Goal: Task Accomplishment & Management: Use online tool/utility

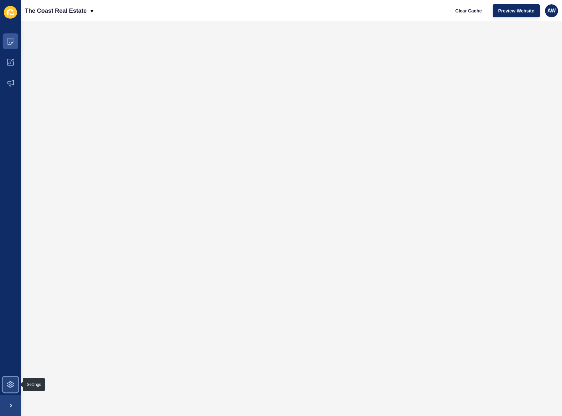
click at [11, 387] on icon at bounding box center [10, 384] width 7 height 7
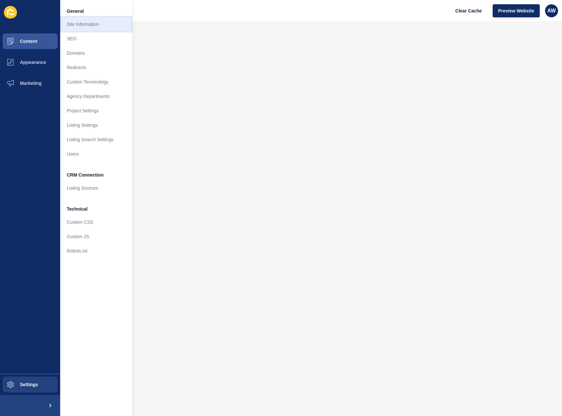
click at [86, 25] on link "Site Information" at bounding box center [96, 24] width 72 height 14
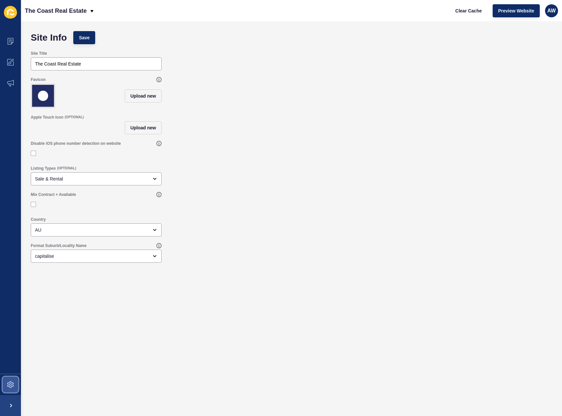
click at [8, 381] on span at bounding box center [10, 384] width 21 height 21
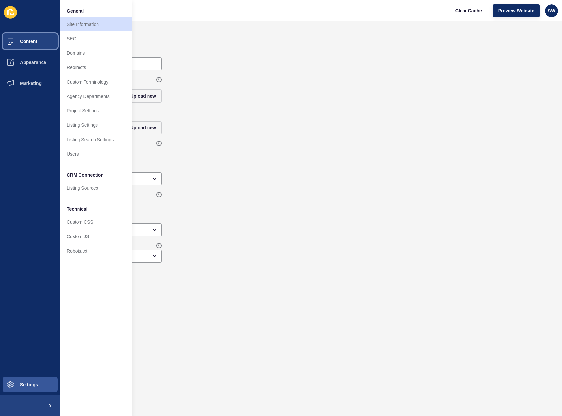
click at [29, 44] on span "Content" at bounding box center [18, 41] width 38 height 5
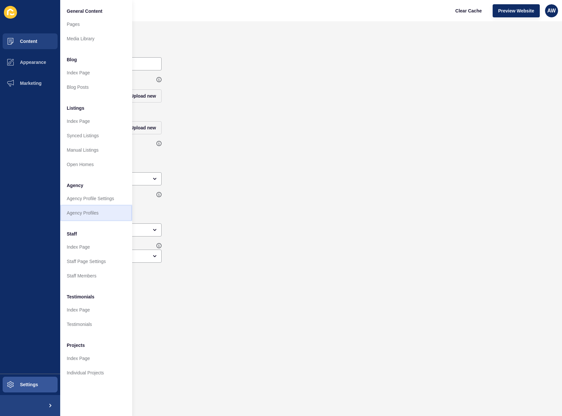
click at [83, 212] on link "Agency Profiles" at bounding box center [96, 212] width 72 height 14
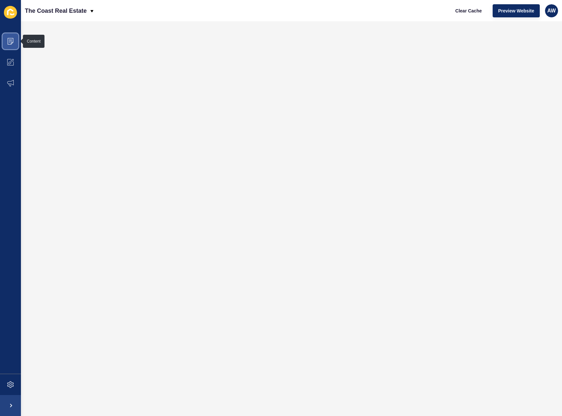
click at [12, 41] on icon at bounding box center [10, 41] width 7 height 7
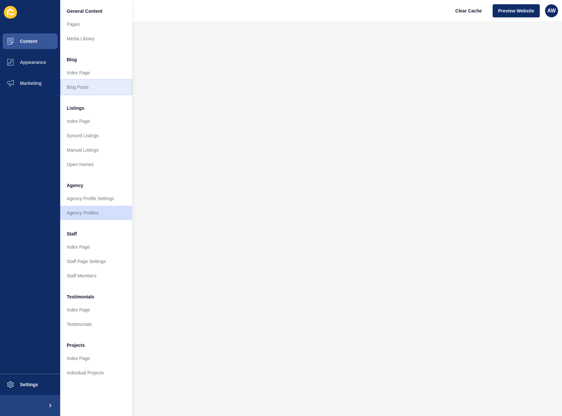
click at [92, 88] on link "Blog Posts" at bounding box center [96, 87] width 72 height 14
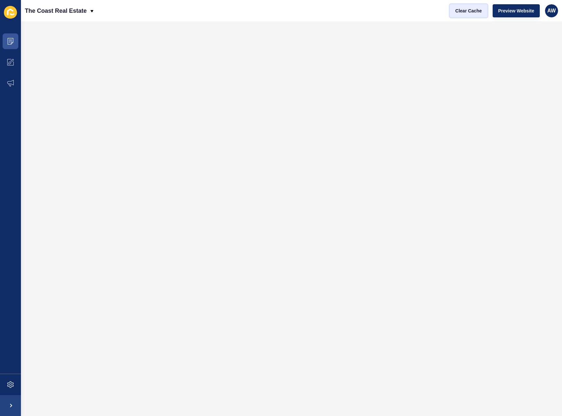
click at [467, 9] on span "Clear Cache" at bounding box center [468, 11] width 27 height 7
click at [11, 47] on span at bounding box center [10, 41] width 21 height 21
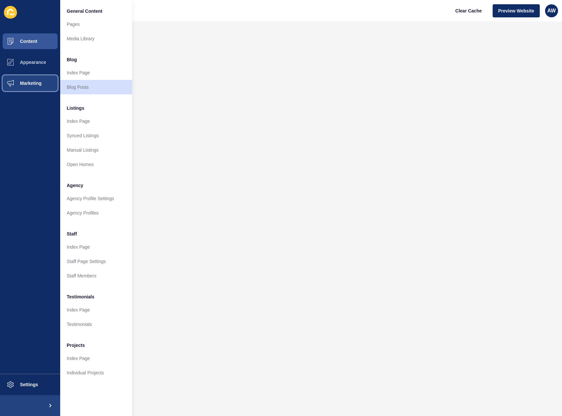
click at [31, 88] on button "Marketing" at bounding box center [30, 83] width 60 height 21
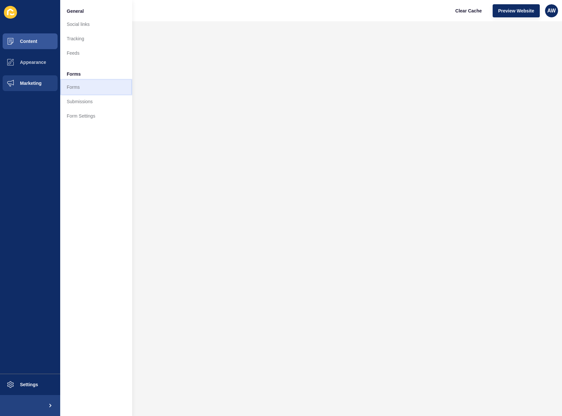
click at [78, 90] on link "Forms" at bounding box center [96, 87] width 72 height 14
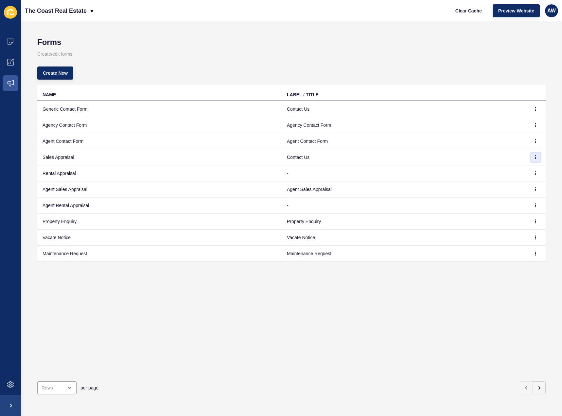
click at [534, 156] on icon "button" at bounding box center [536, 157] width 4 height 4
click at [512, 168] on link "Edit" at bounding box center [513, 170] width 46 height 14
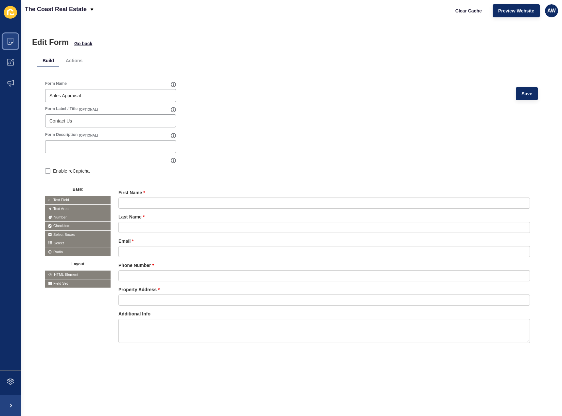
click at [12, 43] on icon at bounding box center [11, 41] width 6 height 7
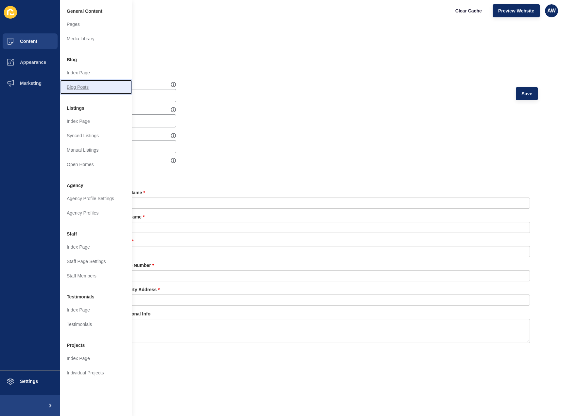
click at [83, 89] on link "Blog Posts" at bounding box center [96, 87] width 72 height 14
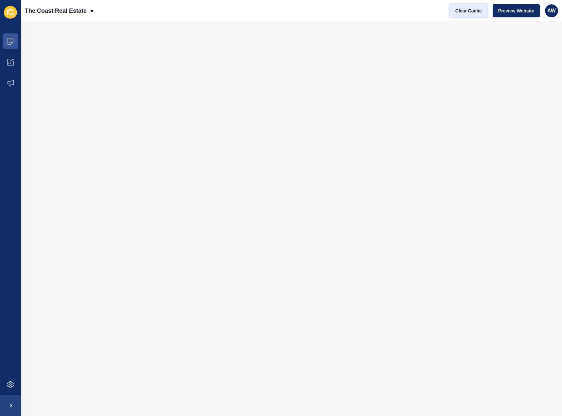
click at [466, 10] on span "Clear Cache" at bounding box center [468, 11] width 27 height 7
click at [469, 14] on span "Clear Cache" at bounding box center [468, 11] width 27 height 7
click at [475, 14] on button "Clear Cache" at bounding box center [469, 10] width 38 height 13
click at [466, 10] on span "Clear Cache" at bounding box center [468, 11] width 27 height 7
